Goal: Task Accomplishment & Management: Manage account settings

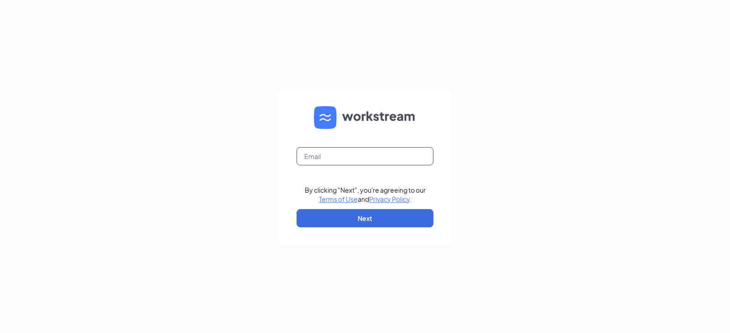
click at [365, 150] on input "text" at bounding box center [364, 156] width 137 height 18
type input "[EMAIL_ADDRESS][DOMAIN_NAME]"
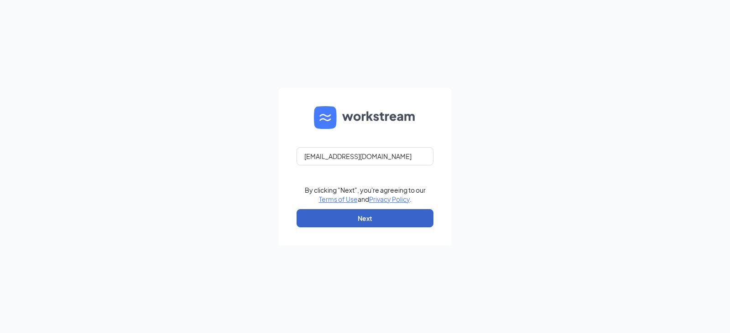
click at [360, 218] on button "Next" at bounding box center [364, 218] width 137 height 18
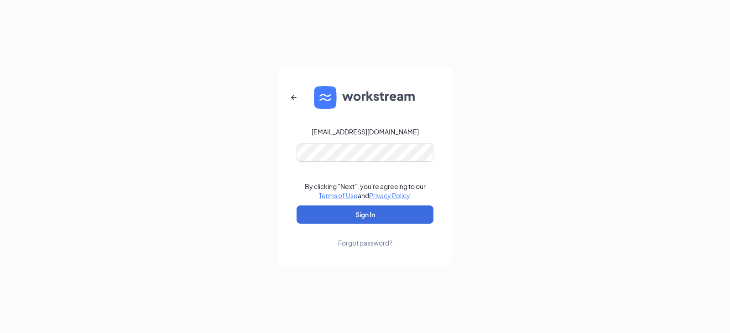
click at [346, 172] on form "[EMAIL_ADDRESS][DOMAIN_NAME] By clicking "Next", you're agreeing to our Terms o…" at bounding box center [364, 167] width 173 height 198
click at [296, 206] on button "Sign In" at bounding box center [364, 215] width 137 height 18
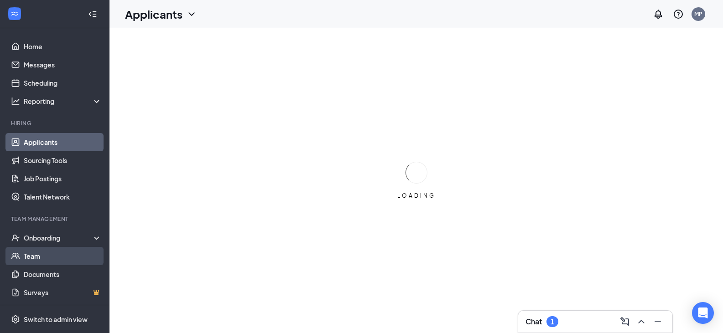
click at [52, 251] on link "Team" at bounding box center [63, 256] width 78 height 18
